Goal: Task Accomplishment & Management: Complete application form

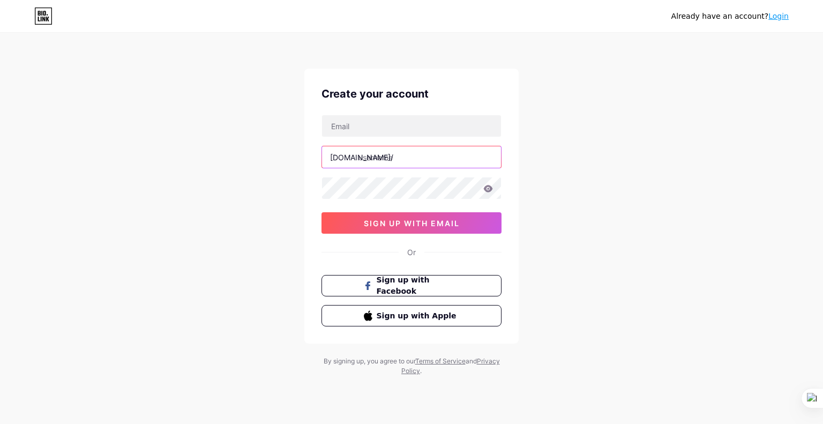
click at [403, 158] on input "text" at bounding box center [411, 156] width 179 height 21
click at [405, 158] on input "text" at bounding box center [411, 156] width 179 height 21
drag, startPoint x: 395, startPoint y: 156, endPoint x: 362, endPoint y: 156, distance: 32.2
click at [362, 156] on input "text" at bounding box center [411, 156] width 179 height 21
type input "m"
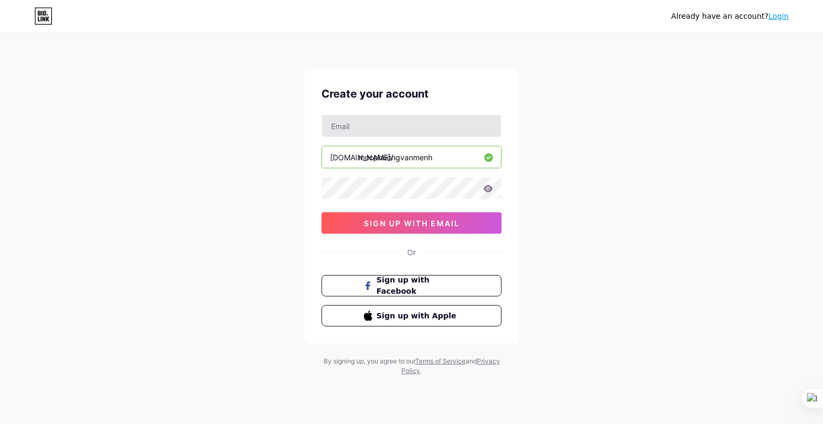
type input "mocphuongvanmenh"
click at [358, 129] on input "text" at bounding box center [411, 125] width 179 height 21
paste input "[EMAIL_ADDRESS][DOMAIN_NAME]"
type input "[EMAIL_ADDRESS][DOMAIN_NAME]"
drag, startPoint x: 457, startPoint y: 128, endPoint x: 317, endPoint y: 120, distance: 139.6
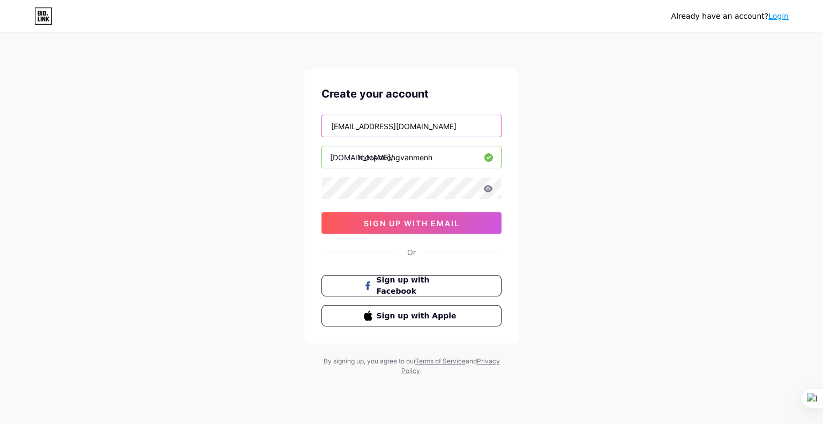
click at [317, 120] on div "Create your account [EMAIL_ADDRESS][DOMAIN_NAME] [DOMAIN_NAME]/ mocphuongvanmen…" at bounding box center [411, 206] width 214 height 275
click at [347, 128] on input "text" at bounding box center [411, 125] width 179 height 21
paste input "[EMAIL_ADDRESS][DOMAIN_NAME]"
type input "[EMAIL_ADDRESS][DOMAIN_NAME]"
click at [306, 186] on div "Create your account [EMAIL_ADDRESS][DOMAIN_NAME] [DOMAIN_NAME]/ mocphuongvanmen…" at bounding box center [411, 206] width 214 height 275
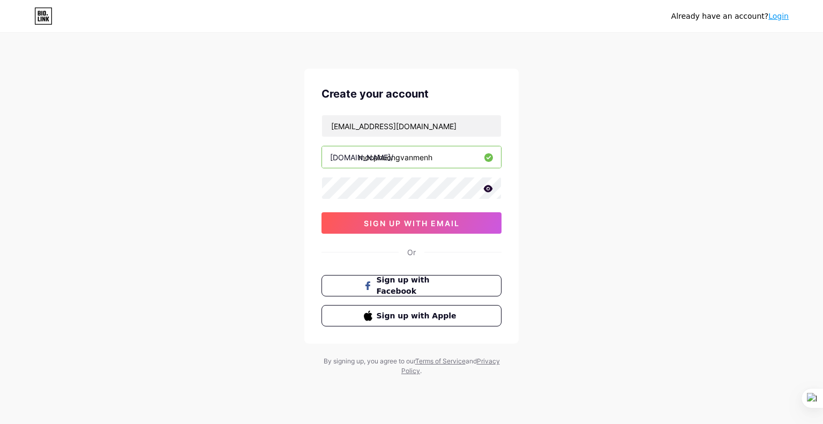
click at [485, 188] on icon at bounding box center [488, 188] width 9 height 7
click at [148, 186] on div "Already have an account? Login Create your account [EMAIL_ADDRESS][DOMAIN_NAME]…" at bounding box center [411, 205] width 823 height 410
click at [425, 226] on span "sign up with email" at bounding box center [412, 223] width 96 height 9
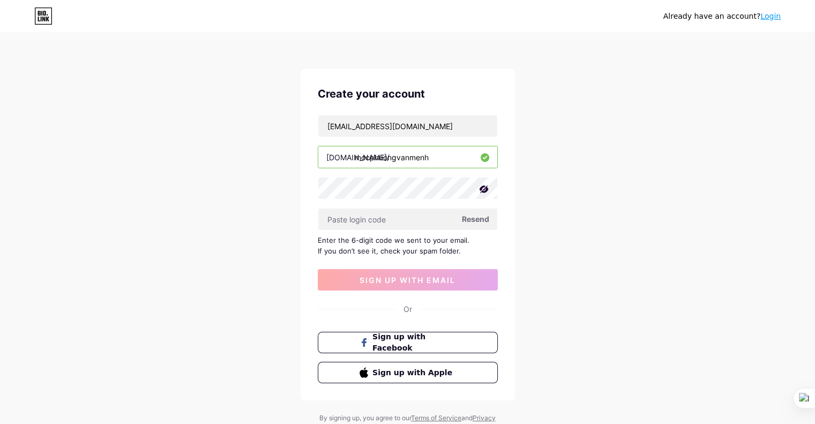
click at [477, 216] on span "Resend" at bounding box center [475, 218] width 27 height 11
paste input "971897"
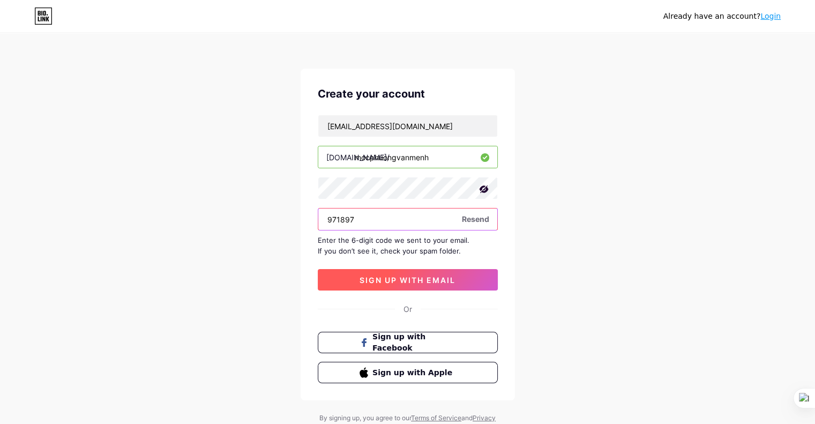
type input "971897"
click at [409, 282] on span "sign up with email" at bounding box center [408, 280] width 96 height 9
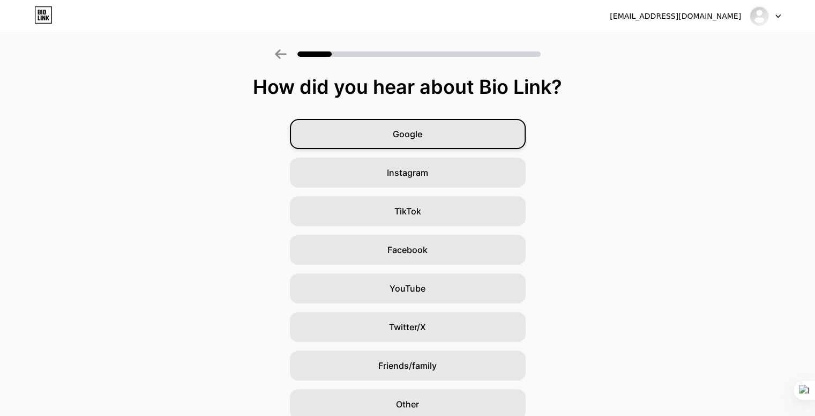
click at [405, 130] on span "Google" at bounding box center [407, 134] width 29 height 13
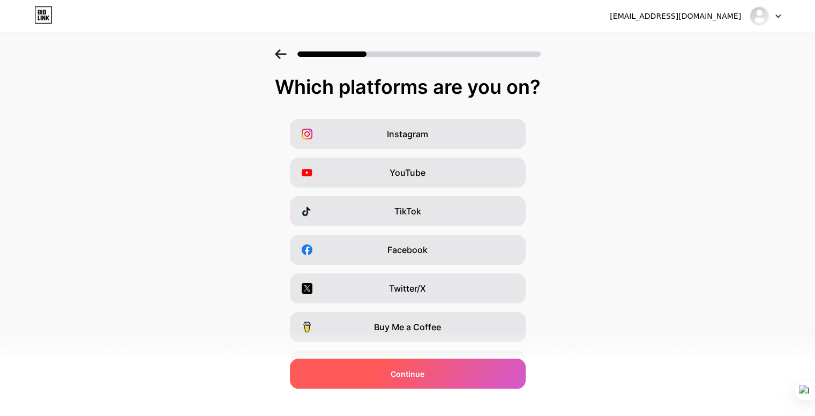
click at [410, 374] on span "Continue" at bounding box center [408, 373] width 34 height 11
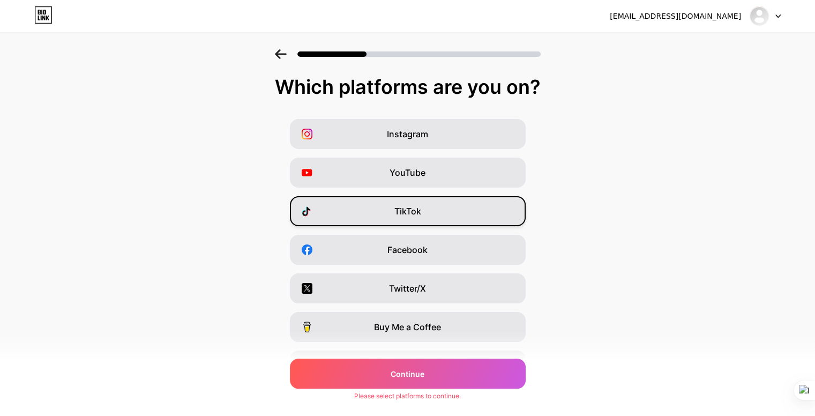
click at [409, 212] on span "TikTok" at bounding box center [408, 211] width 27 height 13
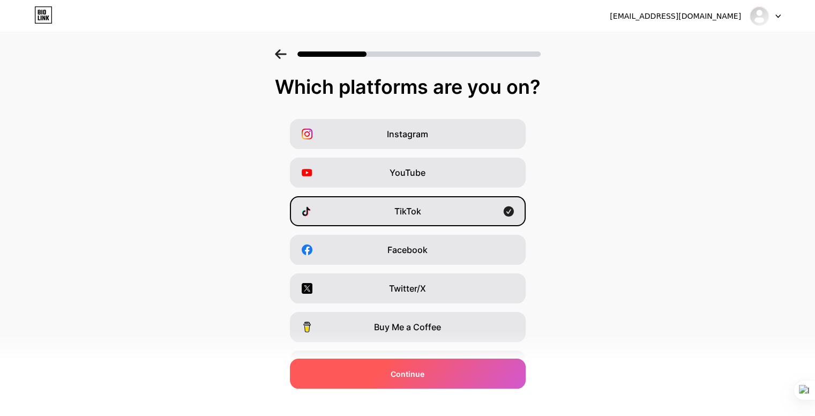
click at [423, 372] on span "Continue" at bounding box center [408, 373] width 34 height 11
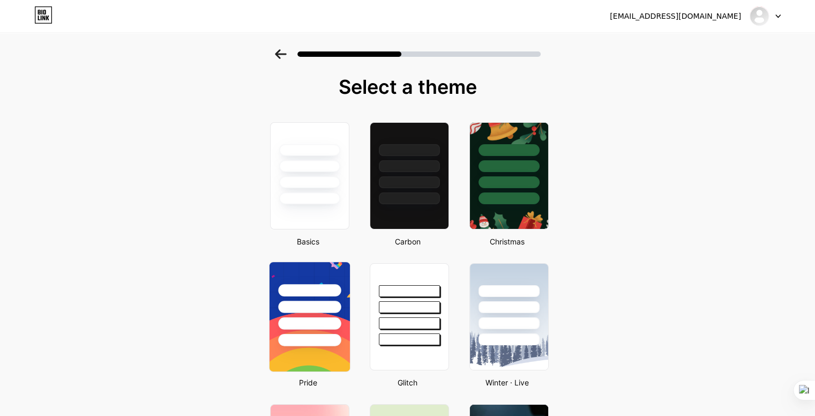
click at [330, 334] on div at bounding box center [309, 340] width 63 height 12
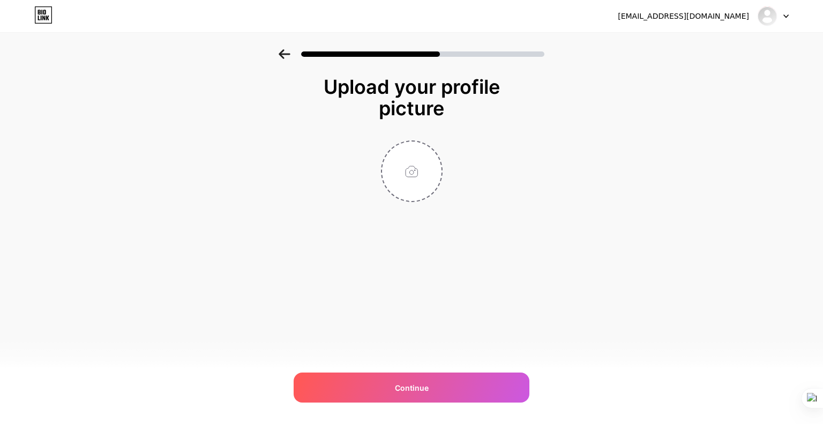
click at [286, 57] on icon at bounding box center [285, 54] width 12 height 10
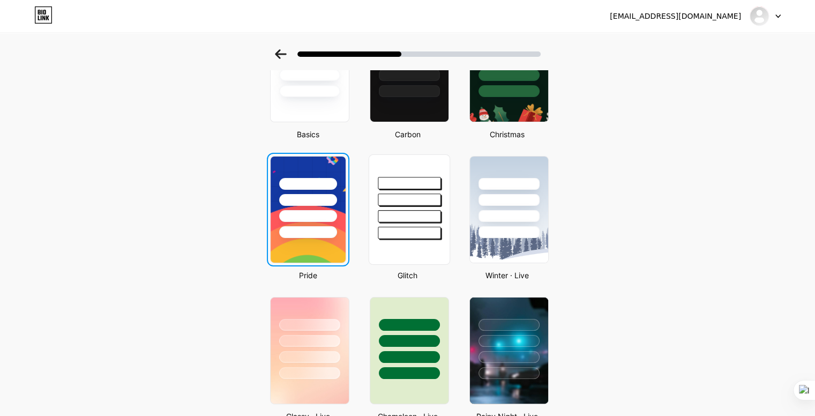
scroll to position [54, 0]
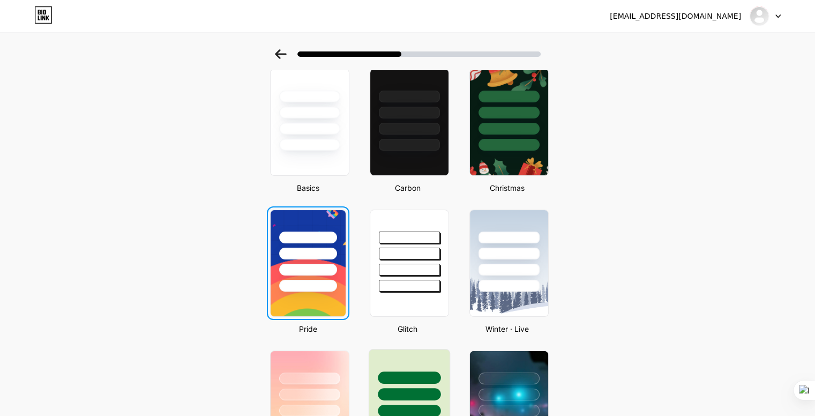
click at [414, 379] on div at bounding box center [409, 377] width 63 height 12
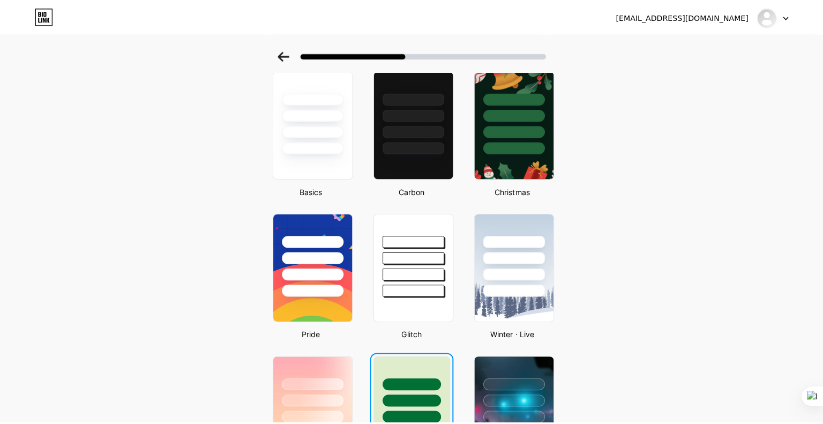
scroll to position [0, 0]
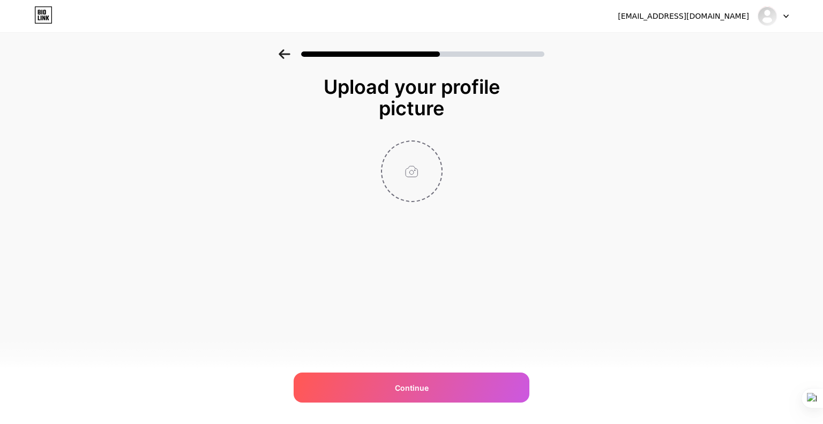
click at [416, 175] on input "file" at bounding box center [411, 171] width 59 height 59
type input "C:\fakepath\Logo 11.png"
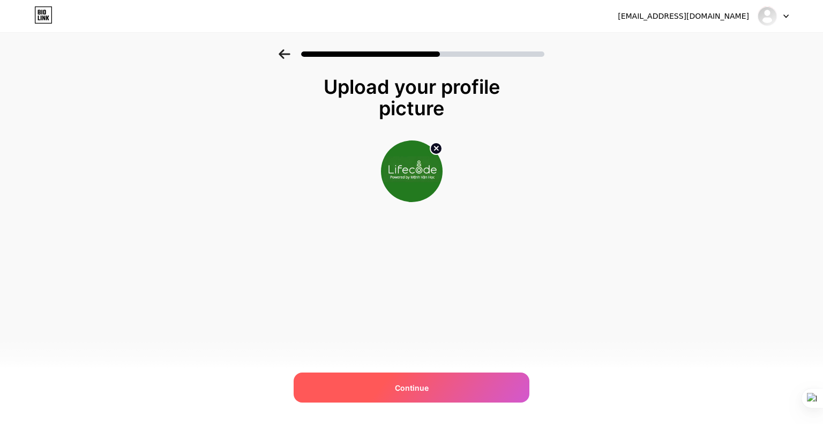
drag, startPoint x: 395, startPoint y: 382, endPoint x: 437, endPoint y: 370, distance: 44.3
click at [395, 382] on div "Continue" at bounding box center [412, 388] width 236 height 30
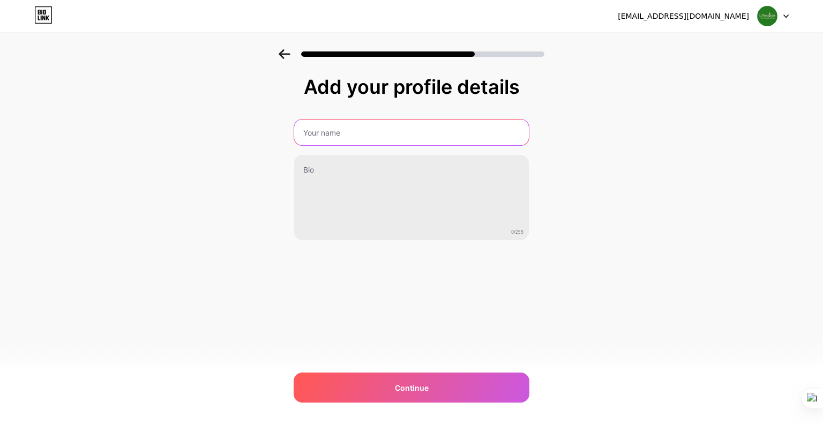
click at [338, 138] on input "text" at bounding box center [411, 133] width 235 height 26
type input "[PERSON_NAME] - Vận mệnh"
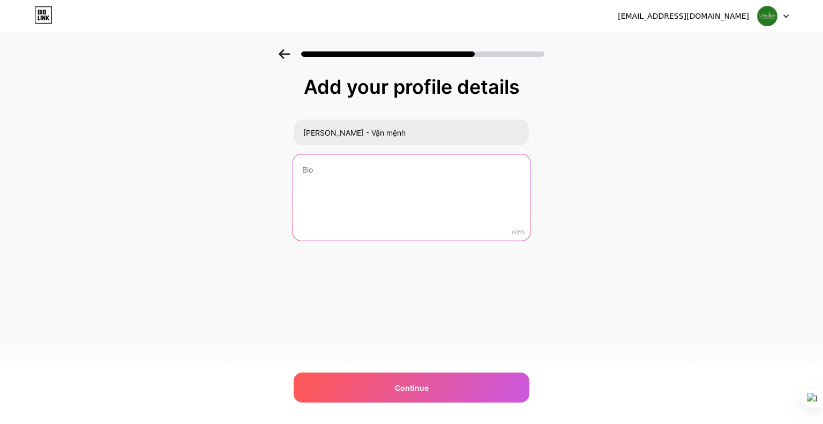
click at [329, 167] on textarea at bounding box center [411, 197] width 237 height 87
paste textarea "Mình là [PERSON_NAME] – chuyên gia LifeCode, bộ môn khoa học hơn 35 năm do cụ […"
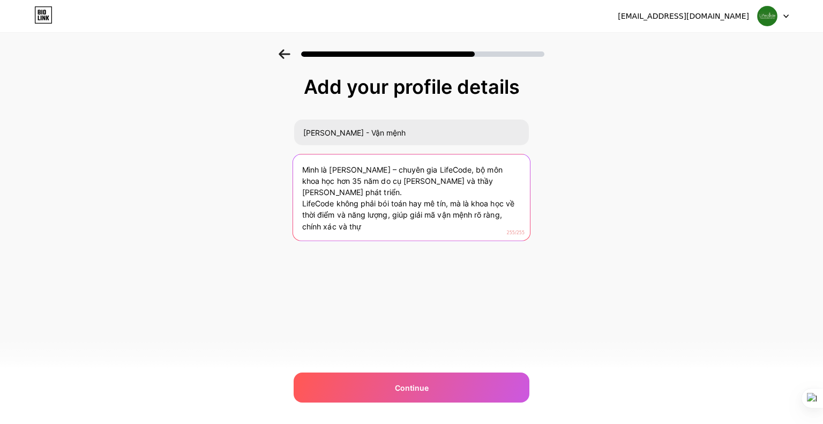
click at [392, 227] on textarea "Mình là [PERSON_NAME] – chuyên gia LifeCode, bộ môn khoa học hơn 35 năm do cụ […" at bounding box center [411, 197] width 237 height 87
click at [354, 197] on textarea "Mình là [PERSON_NAME] – chuyên gia LifeCode, bộ môn khoa học hơn 35 năm do cụ […" at bounding box center [411, 197] width 237 height 87
drag, startPoint x: 307, startPoint y: 207, endPoint x: 396, endPoint y: 238, distance: 94.1
click at [396, 238] on textarea "Mình là [PERSON_NAME] – chuyên gia LifeCode, bộ môn khoa học hơn 35 năm do cụ […" at bounding box center [411, 197] width 237 height 87
paste textarea "Anh chị muốn biết: Cơ hội nào đang đến? Rủi ro nào cần né? Điều chỉnh gì để tài…"
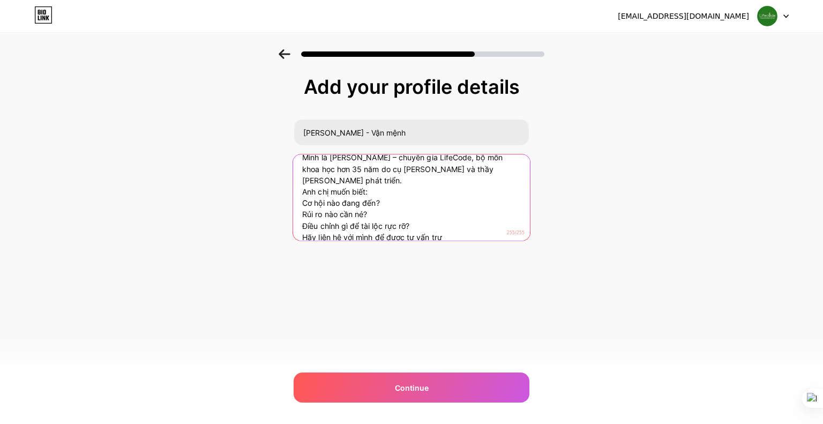
scroll to position [21, 0]
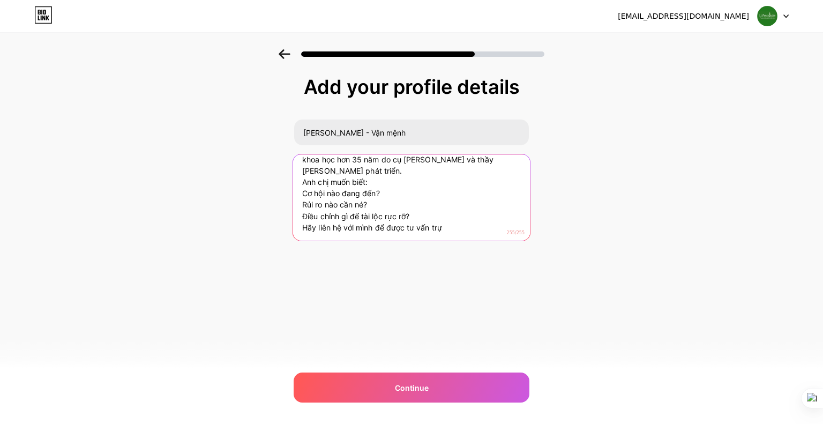
drag, startPoint x: 343, startPoint y: 225, endPoint x: 375, endPoint y: 227, distance: 31.7
click at [375, 227] on textarea "Mình là [PERSON_NAME] – chuyên gia LifeCode, bộ môn khoa học hơn 35 năm do cụ […" at bounding box center [411, 197] width 237 height 87
click at [416, 226] on textarea "Mình là [PERSON_NAME] – chuyên gia LifeCode, bộ môn khoa học hơn 35 năm do cụ […" at bounding box center [411, 197] width 237 height 87
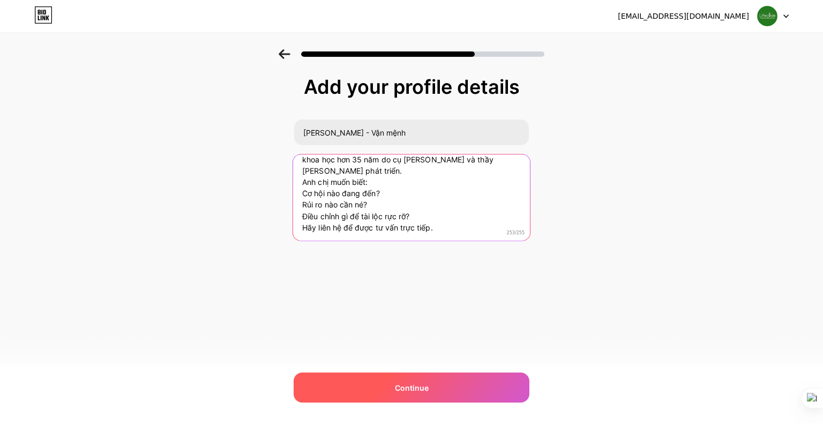
type textarea "Mình là [PERSON_NAME] – chuyên gia LifeCode, bộ môn khoa học hơn 35 năm do cụ […"
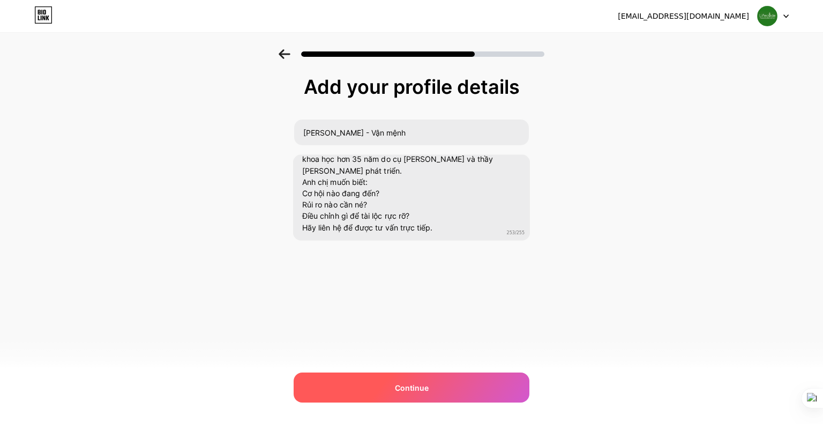
click at [418, 395] on div "Continue" at bounding box center [412, 388] width 236 height 30
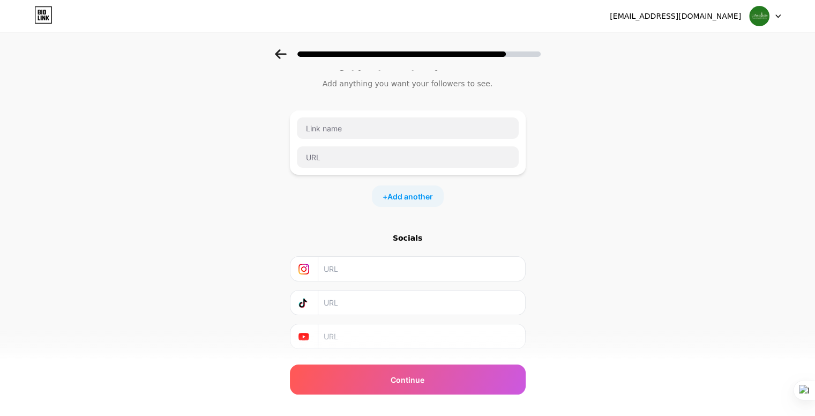
scroll to position [0, 0]
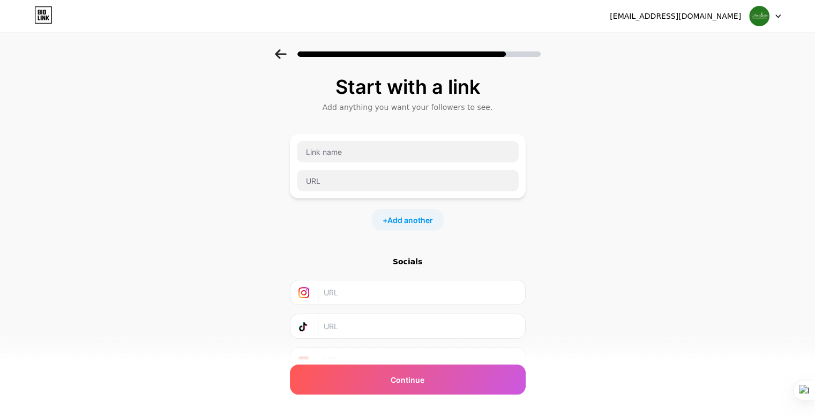
click at [759, 19] on img at bounding box center [759, 16] width 20 height 20
click at [557, 108] on div "Start with a link Add anything you want your followers to see. + Add another So…" at bounding box center [407, 237] width 815 height 377
click at [336, 155] on input "text" at bounding box center [408, 151] width 222 height 21
